Goal: Task Accomplishment & Management: Manage account settings

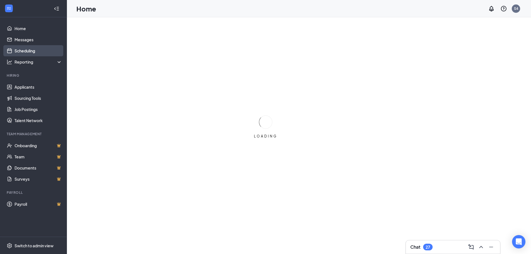
click at [24, 51] on link "Scheduling" at bounding box center [38, 50] width 48 height 11
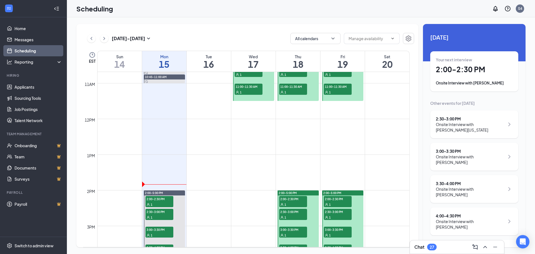
scroll to position [385, 0]
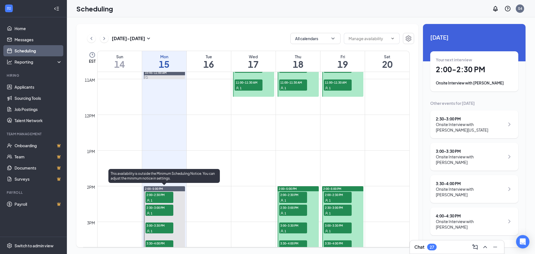
click at [159, 195] on span "2:00-2:30 PM" at bounding box center [159, 195] width 28 height 6
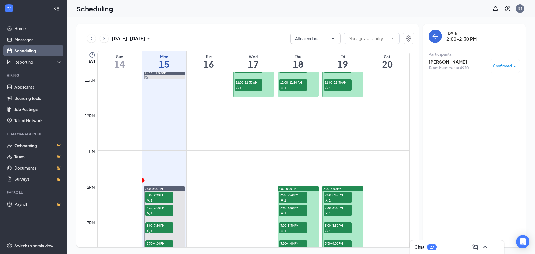
click at [442, 59] on h3 "[PERSON_NAME]" at bounding box center [448, 62] width 40 height 6
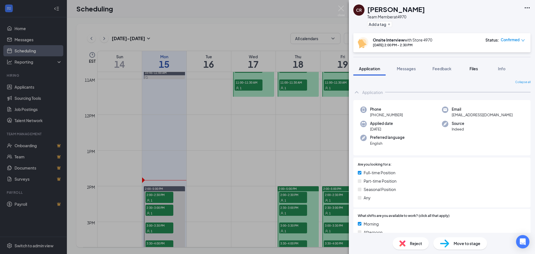
click at [476, 68] on span "Files" at bounding box center [473, 68] width 8 height 5
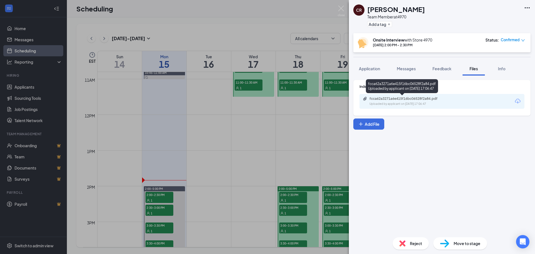
click at [435, 103] on div "Uploaded by applicant on [DATE] 17:06:47" at bounding box center [411, 104] width 84 height 4
drag, startPoint x: 458, startPoint y: 193, endPoint x: 500, endPoint y: 267, distance: 85.2
click at [500, 254] on html "Home Messages Scheduling Reporting Hiring Applicants Sourcing Tools Job Posting…" at bounding box center [267, 127] width 535 height 254
